Goal: Find specific page/section: Find specific page/section

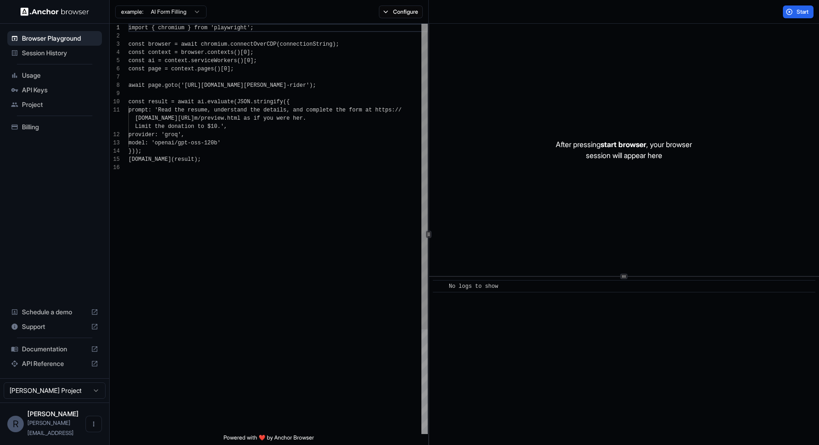
scroll to position [82, 0]
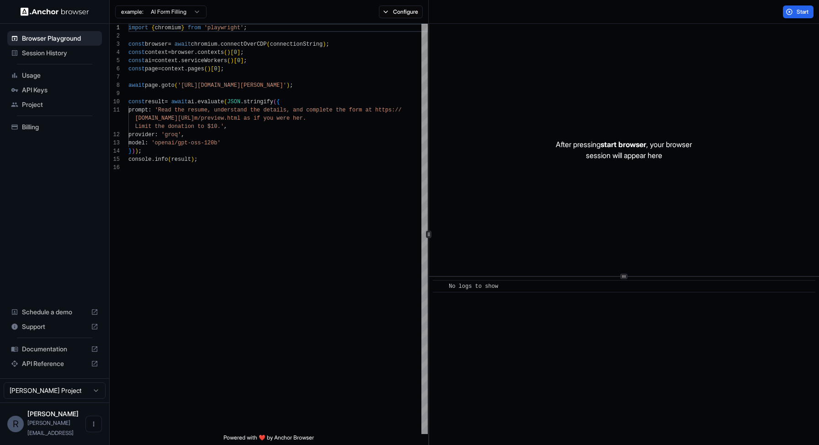
click at [51, 56] on span "Session History" at bounding box center [60, 52] width 76 height 9
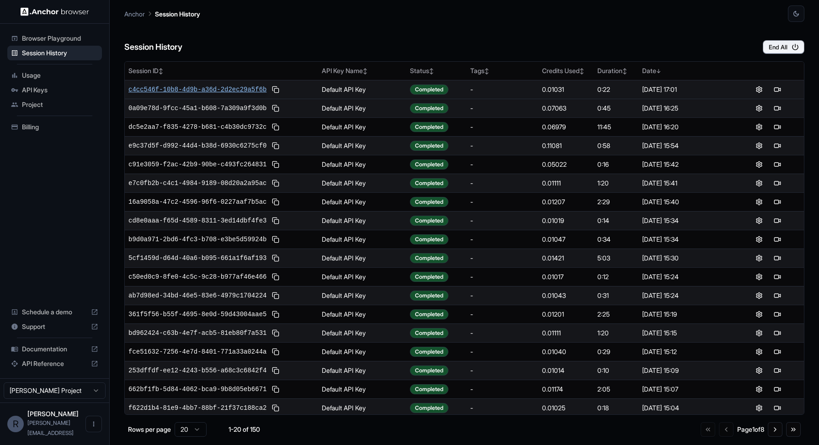
click at [223, 90] on span "c4cc546f-10b8-4d9b-a36d-2d2ec29a5f6b" at bounding box center [197, 89] width 138 height 9
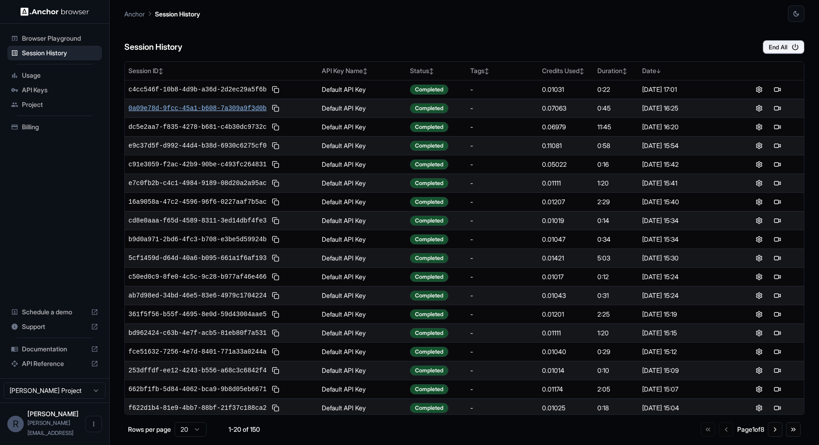
click at [239, 108] on span "0a09e78d-9fcc-45a1-b608-7a309a9f3d0b" at bounding box center [197, 108] width 138 height 9
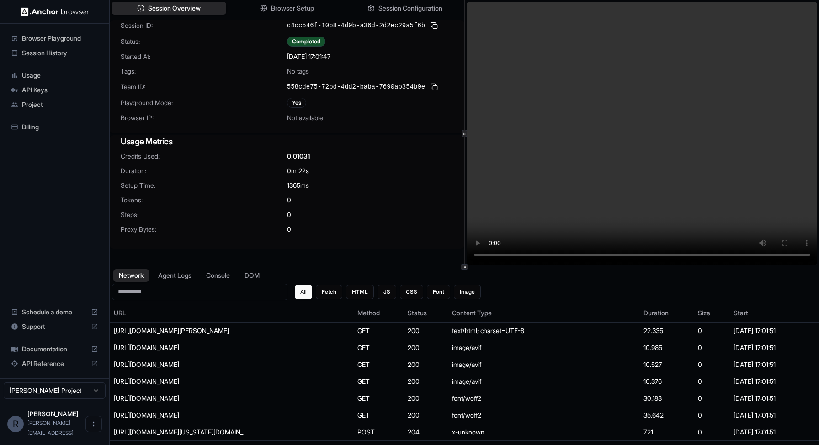
drag, startPoint x: 566, startPoint y: 16, endPoint x: 566, endPoint y: 9, distance: 6.9
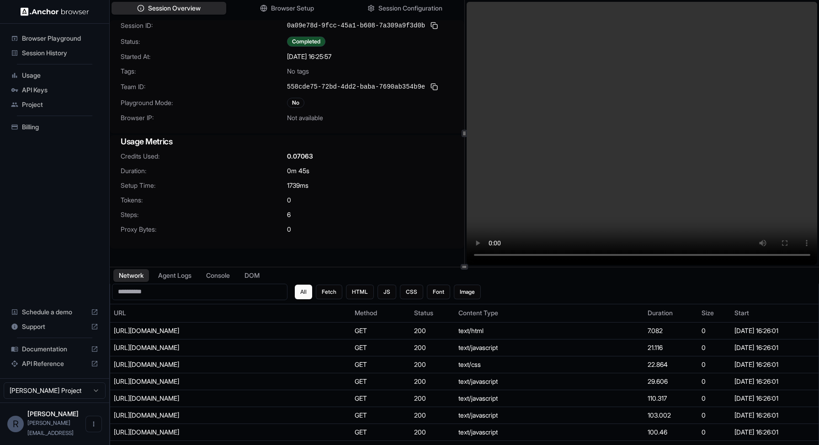
click at [677, 191] on video at bounding box center [641, 133] width 351 height 263
